Goal: Browse casually

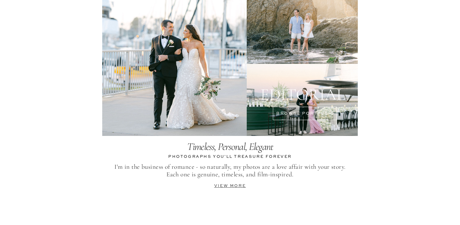
scroll to position [1251, 0]
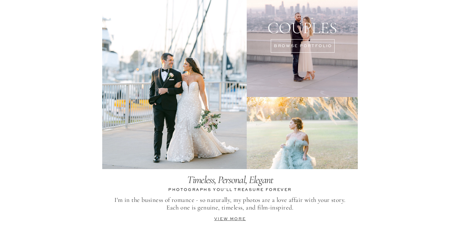
click at [291, 50] on div at bounding box center [302, 29] width 111 height 136
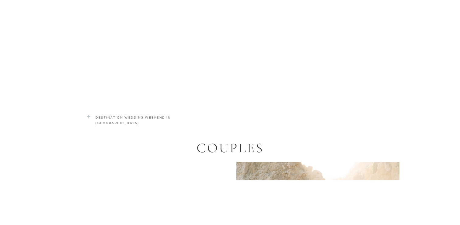
scroll to position [1086, 0]
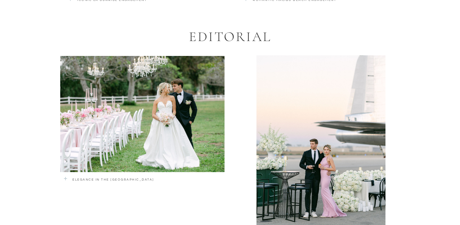
scroll to position [1379, 0]
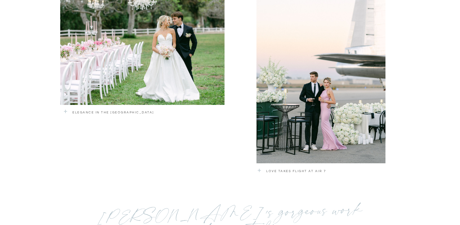
click at [175, 62] on div at bounding box center [142, 47] width 164 height 116
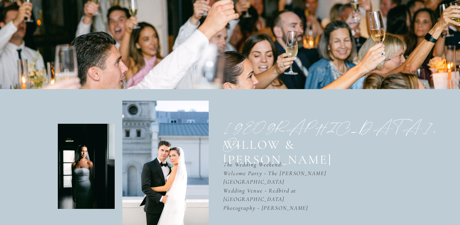
scroll to position [131, 0]
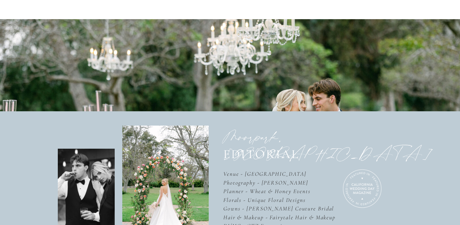
scroll to position [57, 0]
